Goal: Entertainment & Leisure: Consume media (video, audio)

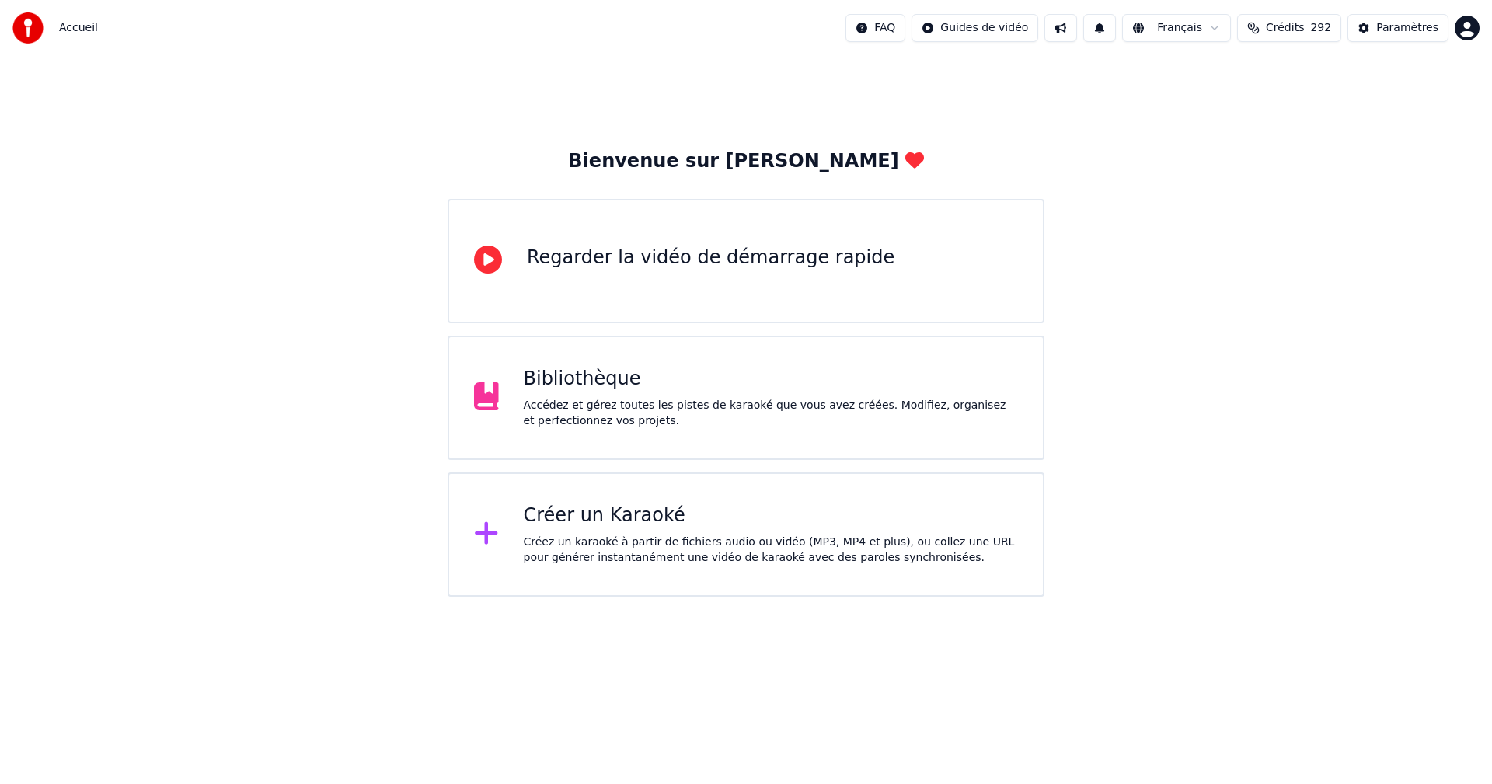
click at [870, 409] on div "Accédez et gérez toutes les pistes de karaoké que vous avez créées. Modifiez, o…" at bounding box center [771, 413] width 495 height 31
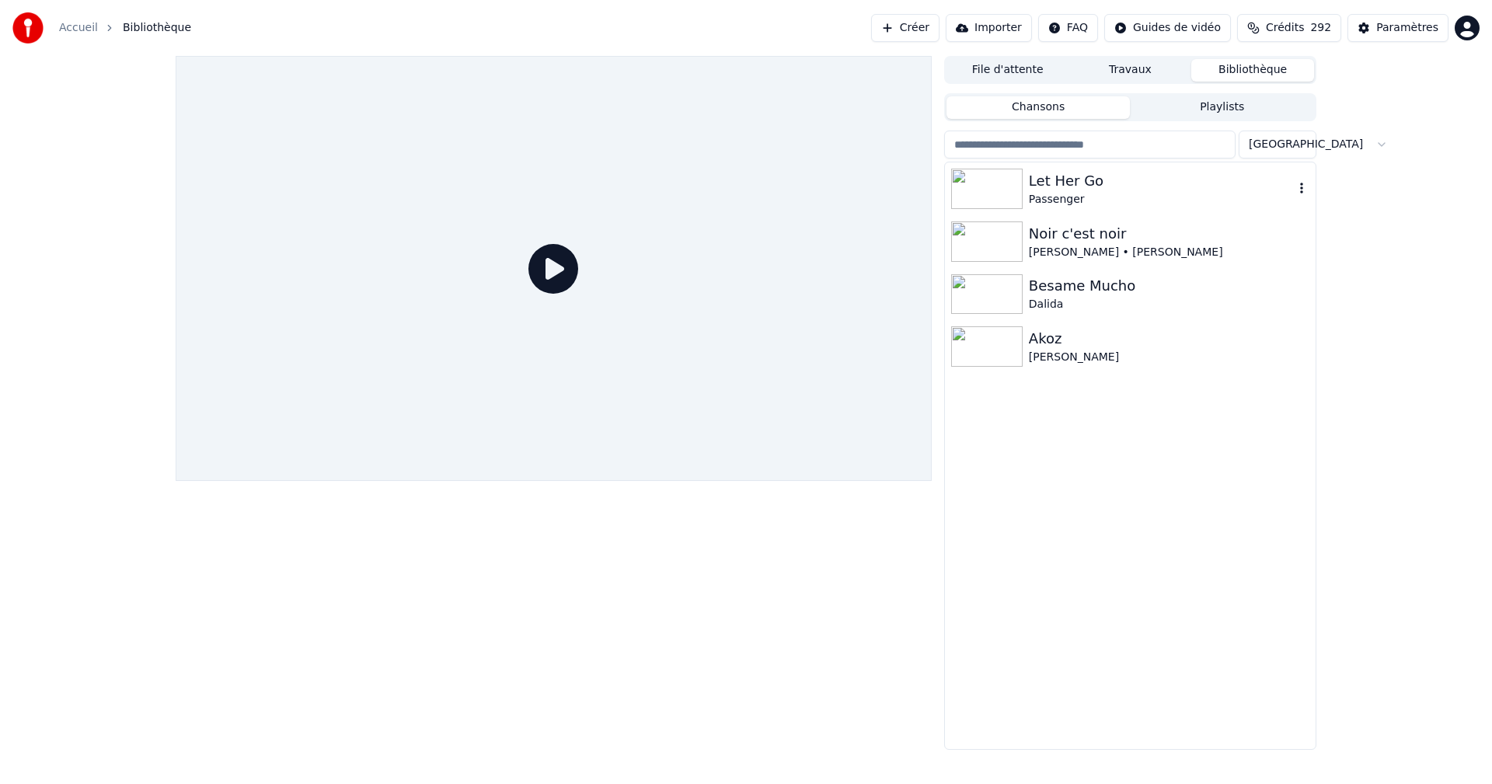
click at [1078, 183] on div "Let Her Go" at bounding box center [1161, 181] width 265 height 22
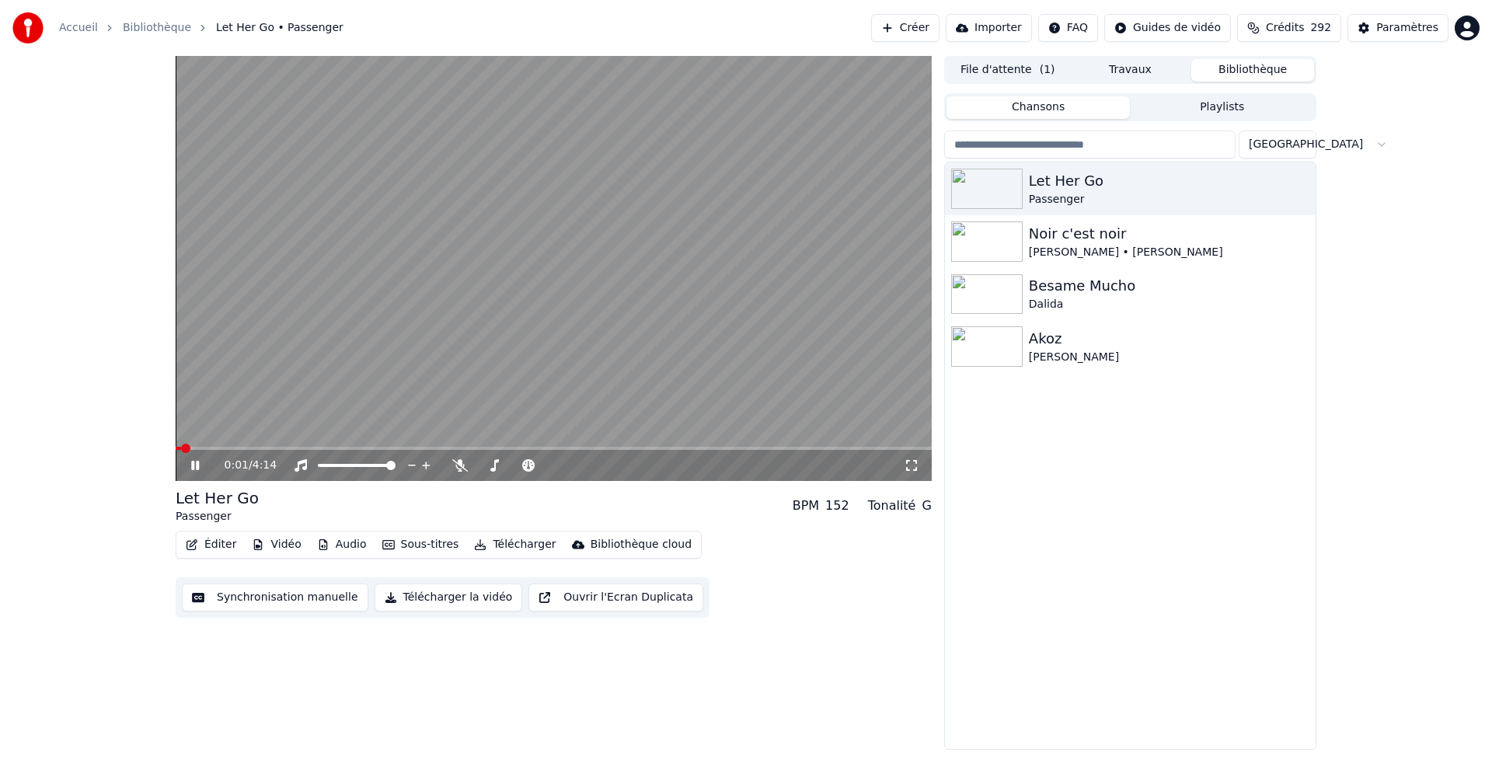
click at [254, 446] on video at bounding box center [554, 268] width 756 height 425
click at [256, 448] on span at bounding box center [554, 448] width 756 height 3
click at [201, 462] on icon at bounding box center [206, 465] width 37 height 12
click at [911, 472] on icon at bounding box center [912, 465] width 16 height 12
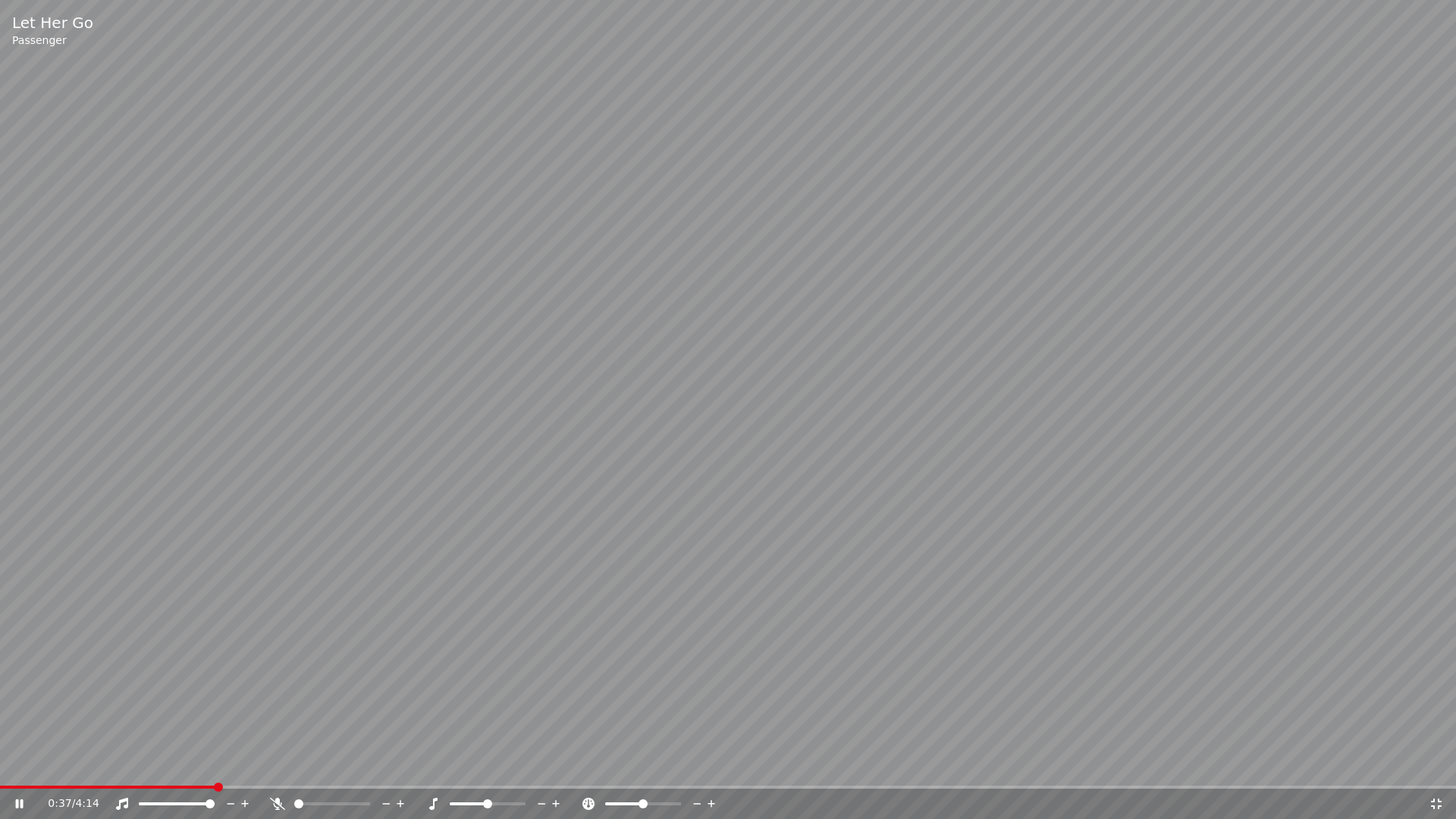
click at [1432, 764] on icon at bounding box center [1436, 803] width 16 height 12
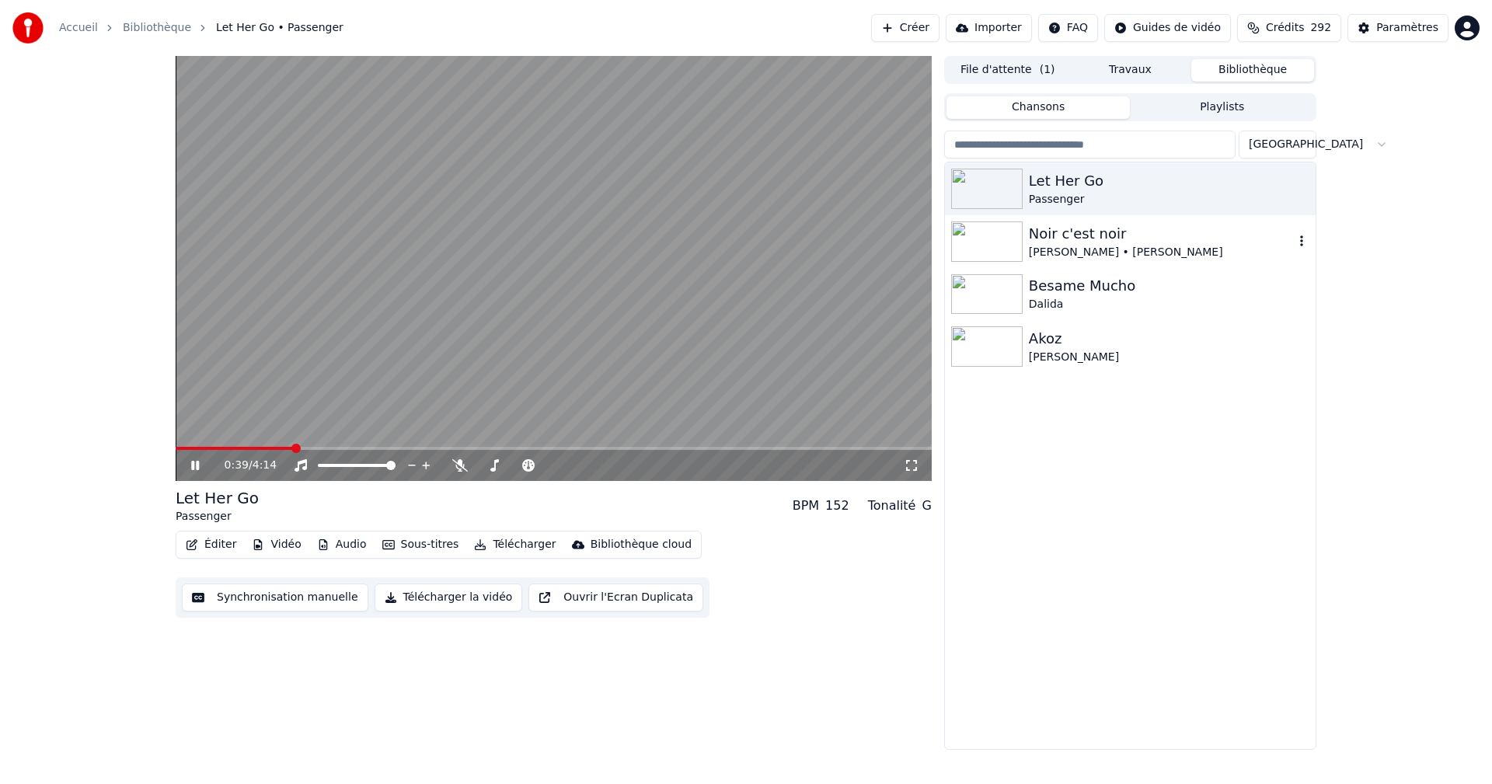
click at [1103, 250] on div "[PERSON_NAME] • [PERSON_NAME]" at bounding box center [1161, 253] width 265 height 16
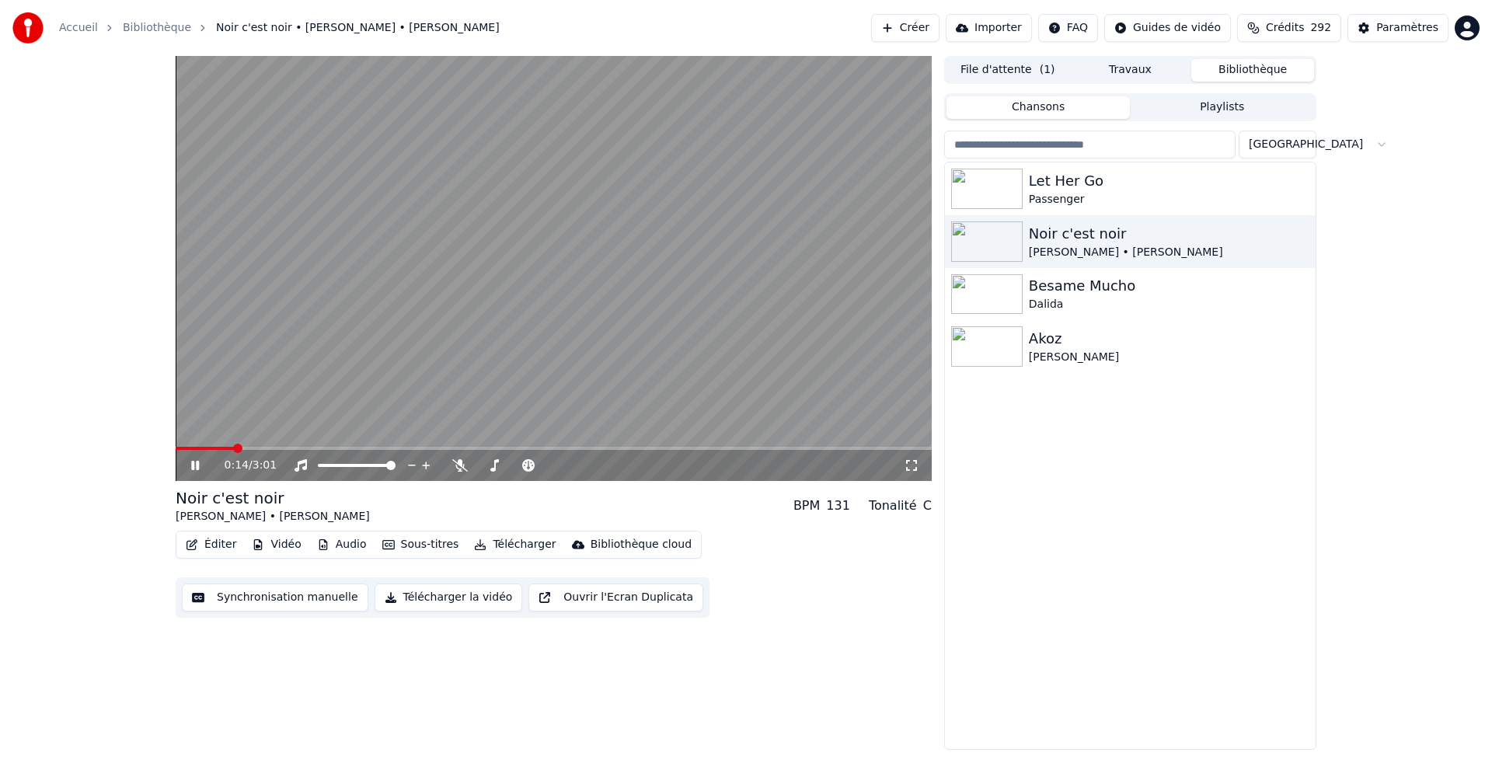
click at [235, 448] on span at bounding box center [554, 448] width 756 height 3
click at [906, 462] on icon at bounding box center [911, 465] width 11 height 11
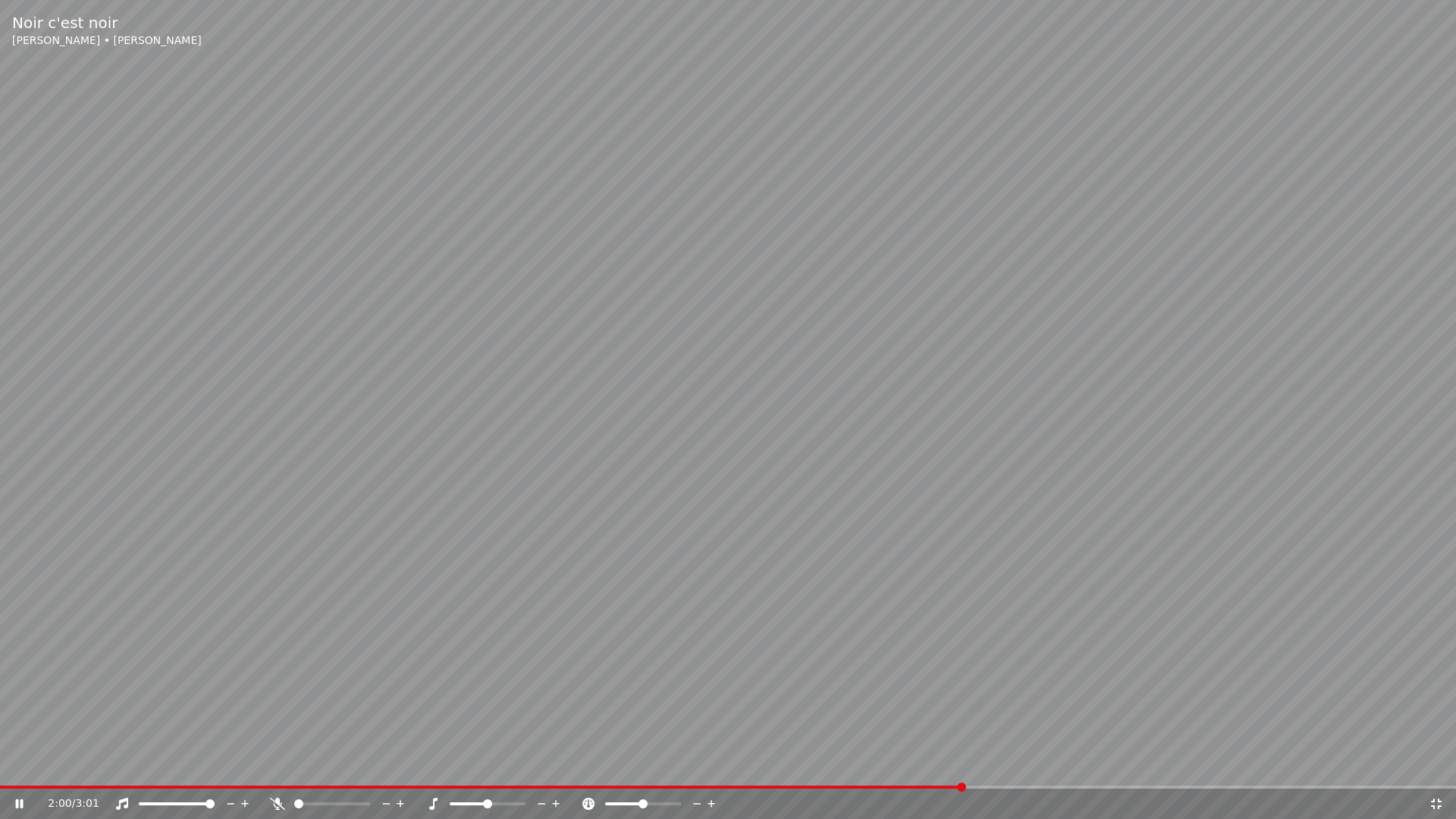
click at [1439, 764] on icon at bounding box center [1436, 803] width 16 height 12
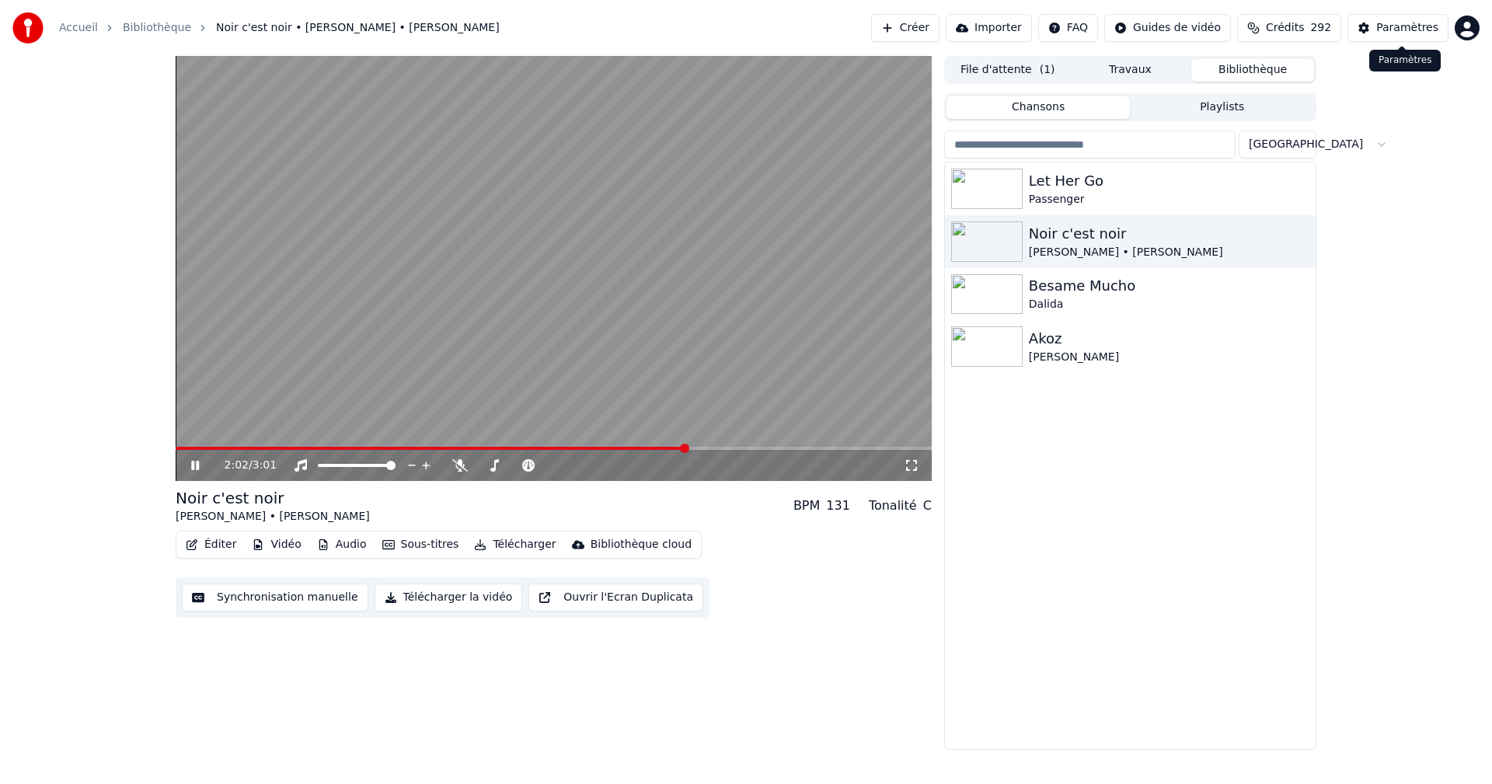
click at [1412, 26] on div "Paramètres" at bounding box center [1407, 28] width 62 height 16
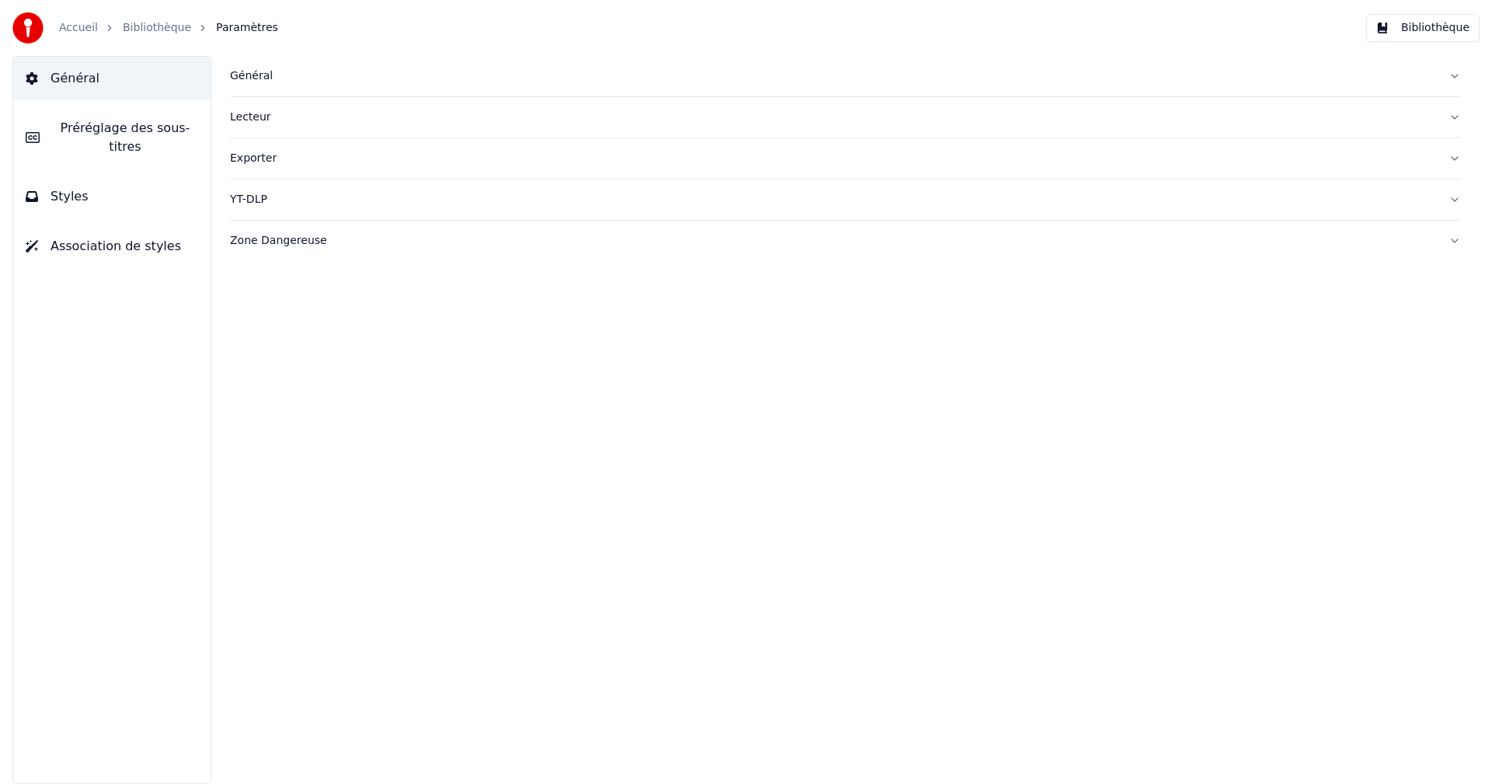
click at [147, 179] on button "Styles" at bounding box center [111, 197] width 197 height 44
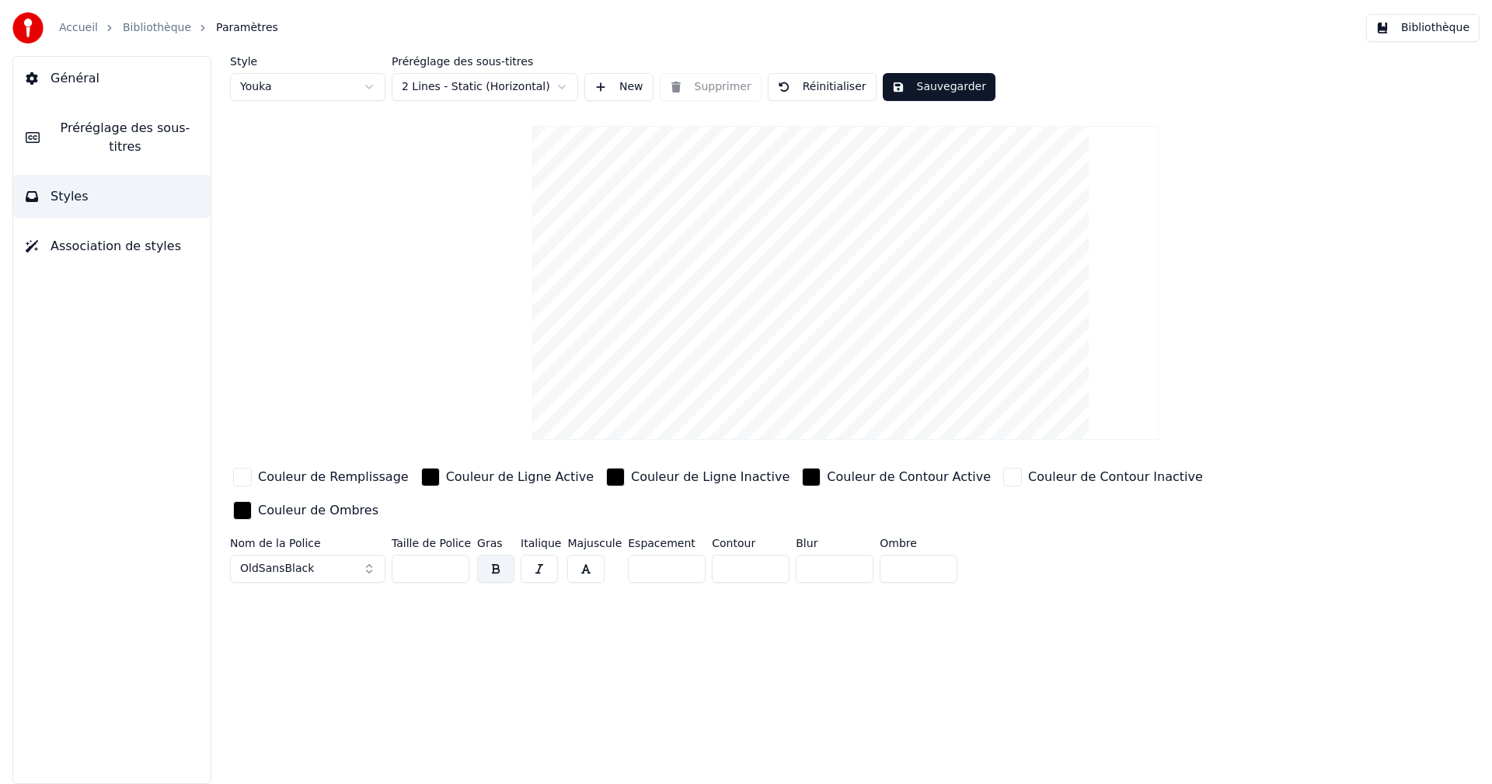
click at [144, 134] on span "Préréglage des sous-titres" at bounding box center [125, 137] width 146 height 37
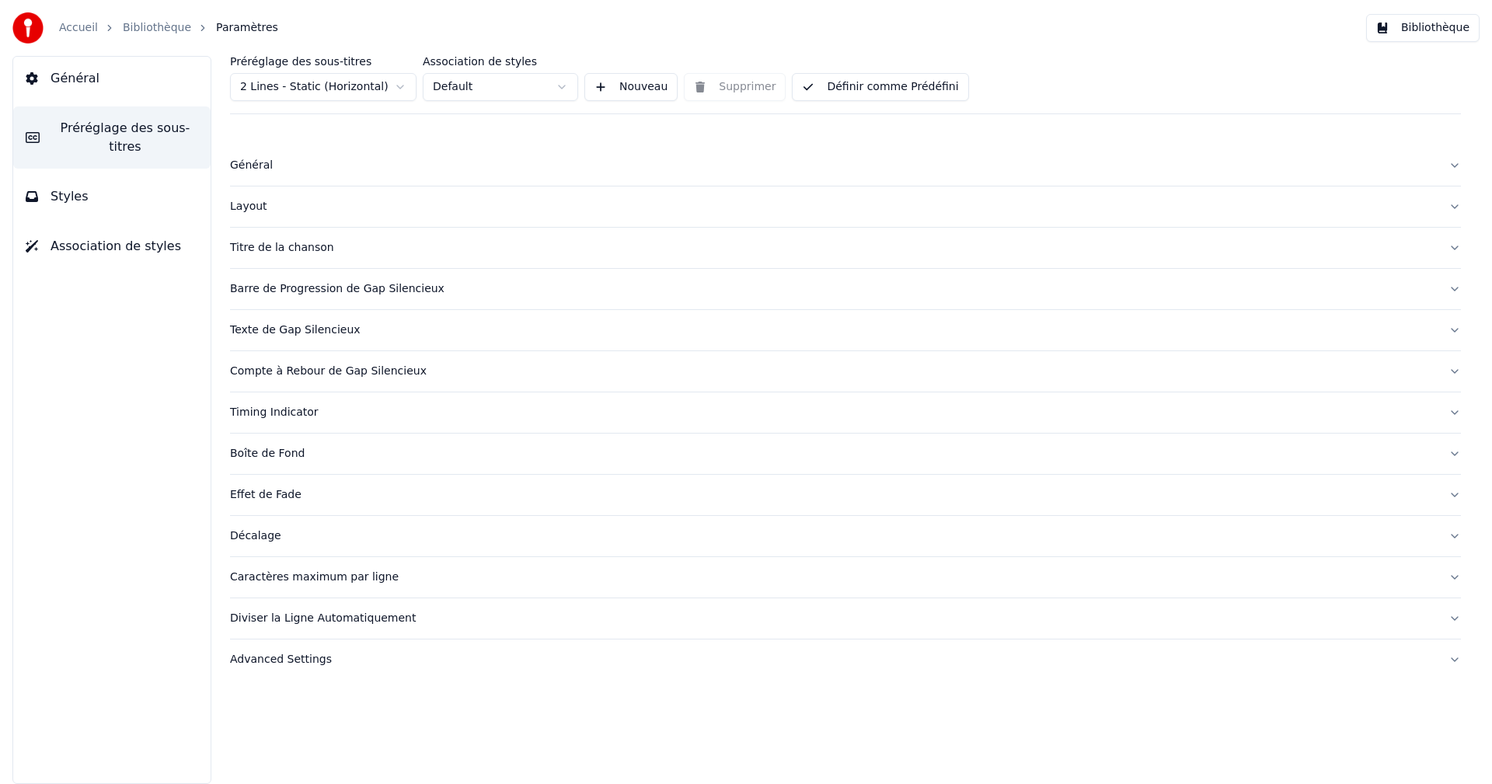
click at [277, 577] on div "Caractères maximum par ligne" at bounding box center [833, 577] width 1206 height 16
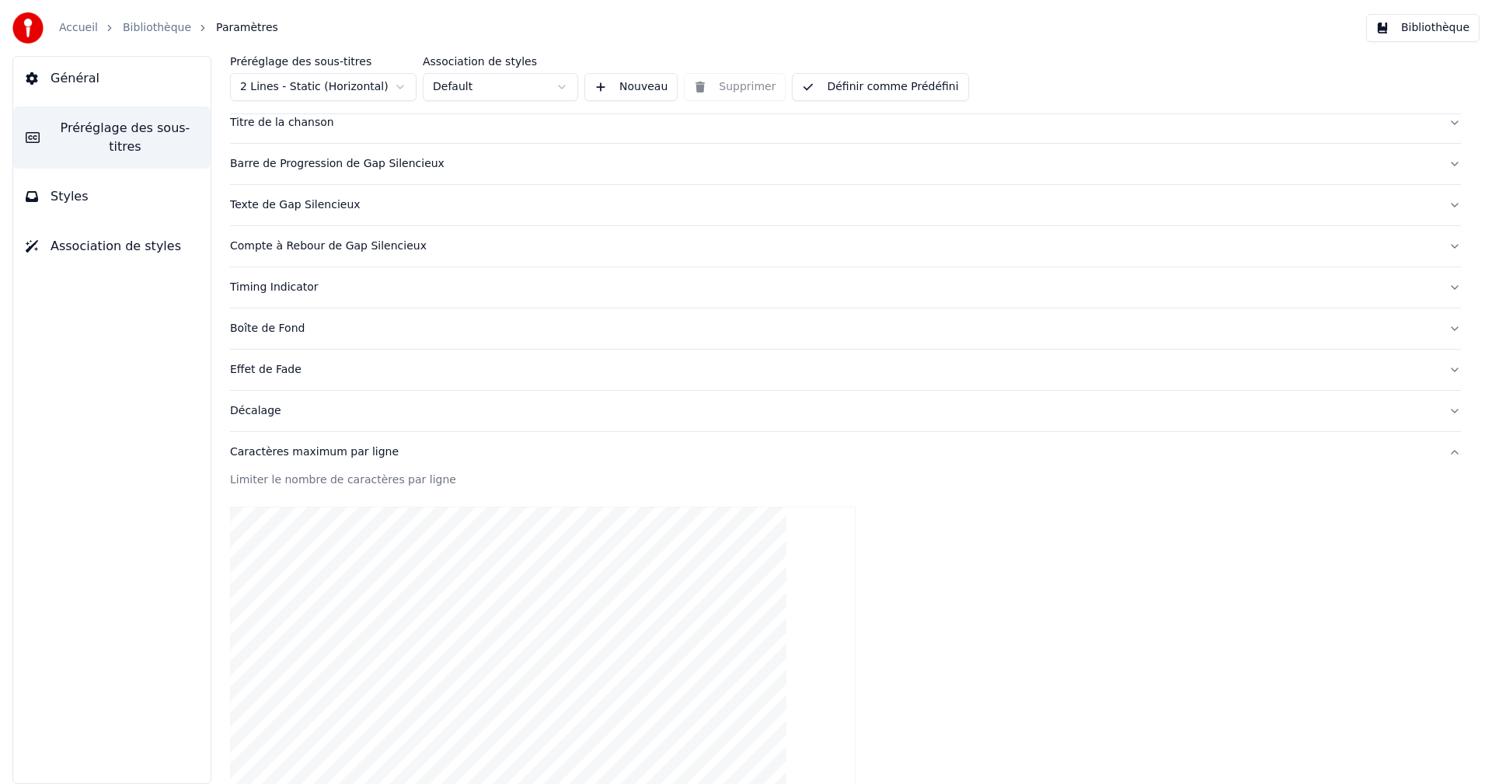
scroll to position [388, 0]
